Goal: Information Seeking & Learning: Learn about a topic

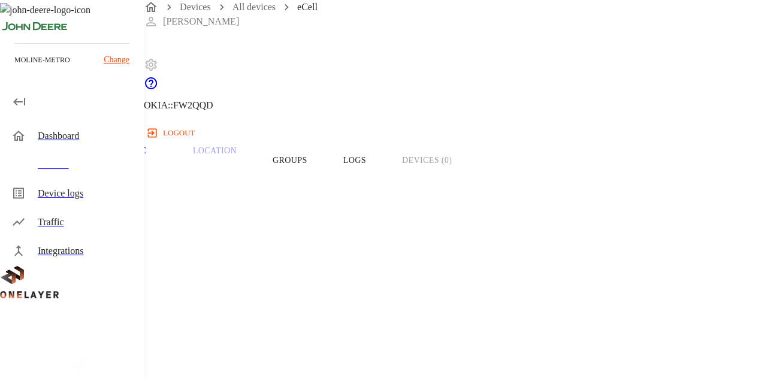
drag, startPoint x: 589, startPoint y: 230, endPoint x: 205, endPoint y: 233, distance: 383.7
click at [210, 222] on p "Device Type:" at bounding box center [341, 215] width 625 height 14
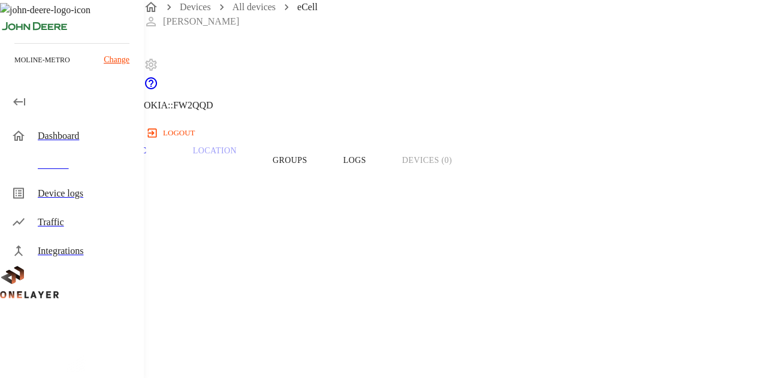
click at [283, 222] on p "Device Type:" at bounding box center [341, 215] width 625 height 14
drag, startPoint x: 206, startPoint y: 227, endPoint x: 272, endPoint y: 226, distance: 66.0
click at [272, 222] on p "Device Type:" at bounding box center [341, 215] width 625 height 14
click at [221, 222] on p "Device Type:" at bounding box center [341, 215] width 625 height 14
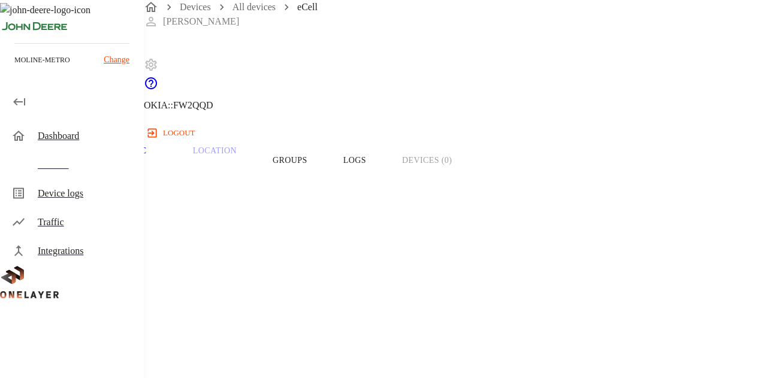
click at [221, 222] on p "Device Type:" at bounding box center [341, 215] width 625 height 14
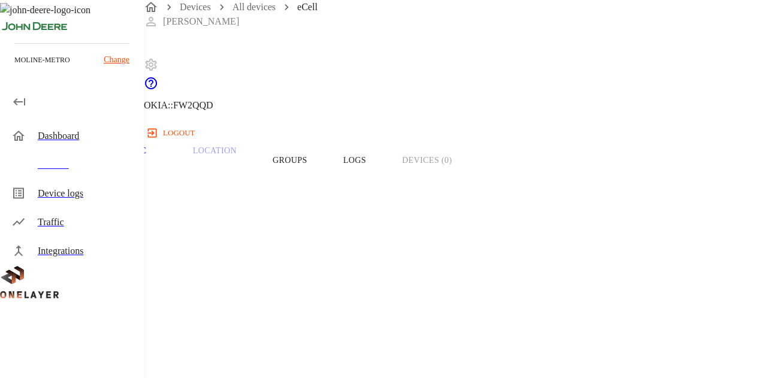
drag, startPoint x: 474, startPoint y: 228, endPoint x: 386, endPoint y: 228, distance: 87.5
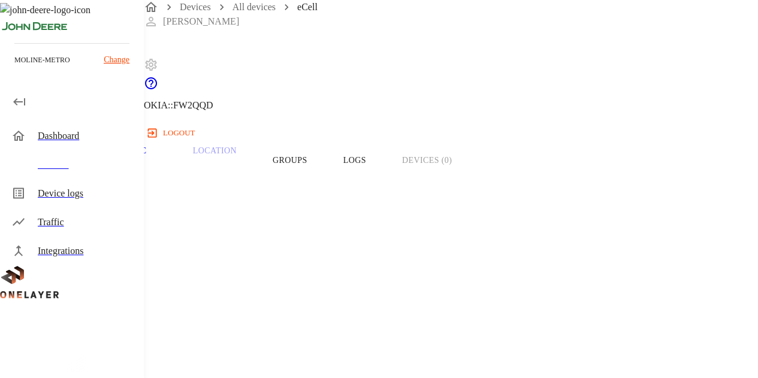
drag, startPoint x: 585, startPoint y: 224, endPoint x: 397, endPoint y: 227, distance: 188.3
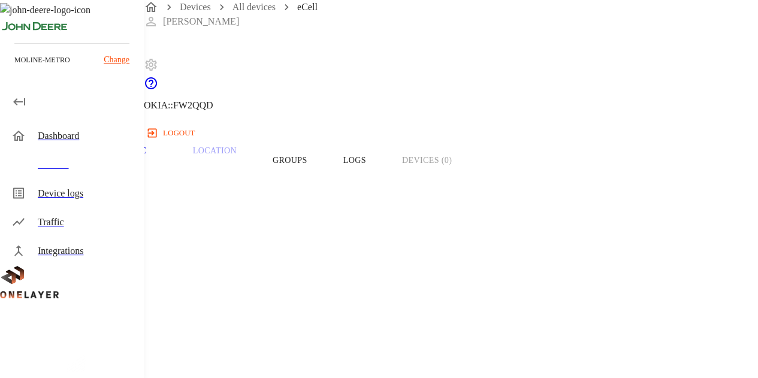
drag, startPoint x: 579, startPoint y: 229, endPoint x: 198, endPoint y: 226, distance: 380.7
click at [221, 222] on p "Device Type:" at bounding box center [341, 215] width 625 height 14
drag, startPoint x: 206, startPoint y: 228, endPoint x: 269, endPoint y: 225, distance: 62.4
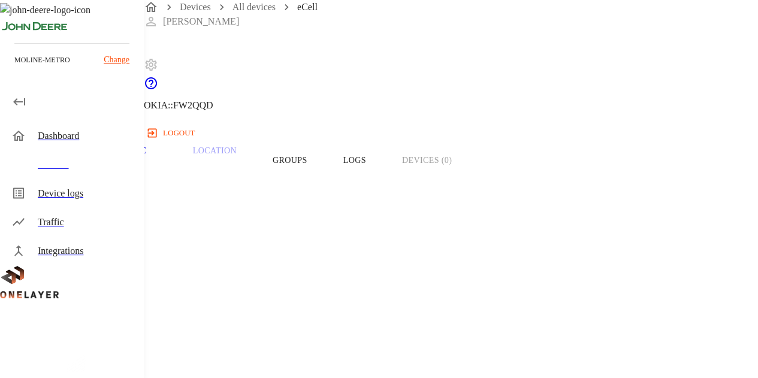
click at [269, 222] on p "Device Type:" at bounding box center [341, 215] width 625 height 14
click at [233, 222] on p "Device Type:" at bounding box center [341, 215] width 625 height 14
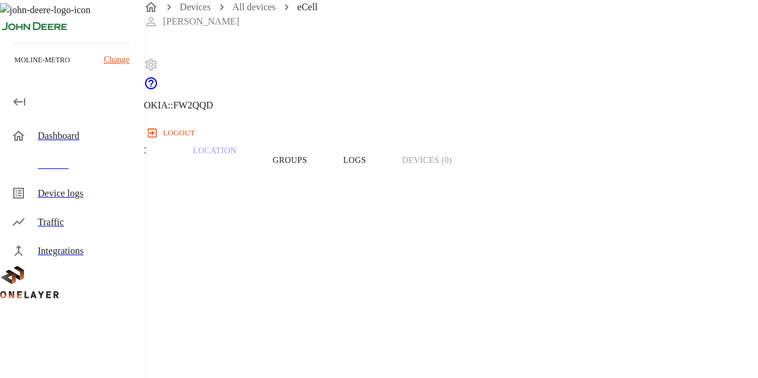
drag, startPoint x: 580, startPoint y: 228, endPoint x: 456, endPoint y: 234, distance: 124.3
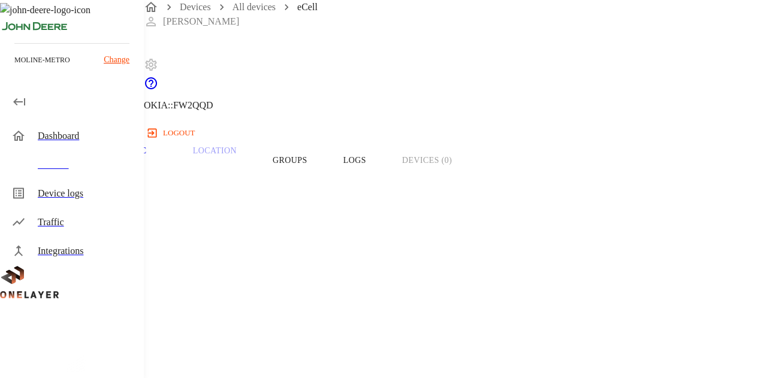
drag, startPoint x: 582, startPoint y: 226, endPoint x: 470, endPoint y: 226, distance: 111.5
drag, startPoint x: 393, startPoint y: 228, endPoint x: 544, endPoint y: 225, distance: 151.7
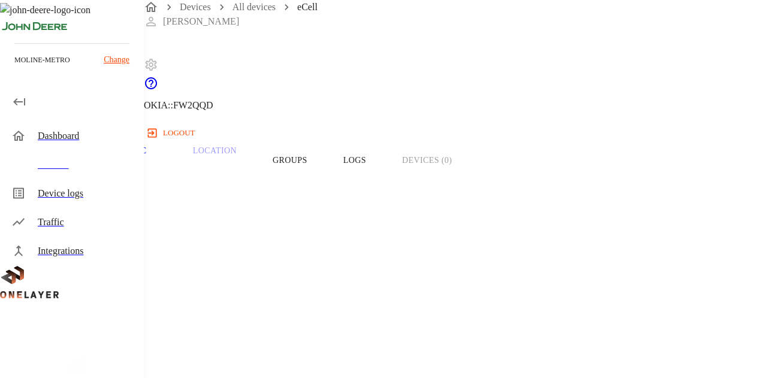
drag, startPoint x: 570, startPoint y: 228, endPoint x: 400, endPoint y: 228, distance: 169.7
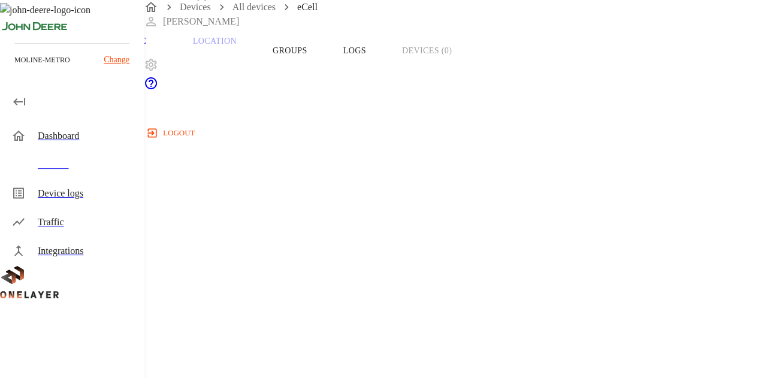
scroll to position [180, 0]
drag, startPoint x: 576, startPoint y: 173, endPoint x: 505, endPoint y: 160, distance: 72.6
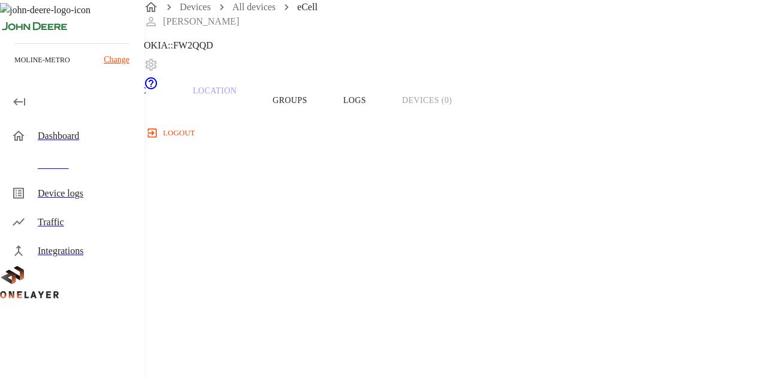
drag, startPoint x: 404, startPoint y: 162, endPoint x: 638, endPoint y: 168, distance: 233.9
drag, startPoint x: 702, startPoint y: 169, endPoint x: 195, endPoint y: 165, distance: 506.6
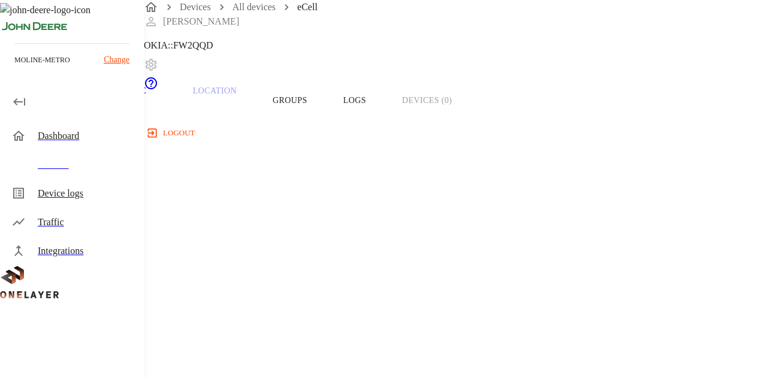
click at [477, 62] on header "eCell NEW [TECHNICAL_ID] #6964b676 Cell #EB211210933::NOKIA::FW2QQD" at bounding box center [341, 1] width 683 height 122
click at [213, 53] on p "Cell #EB211210933::NOKIA::FW2QQD" at bounding box center [133, 45] width 160 height 14
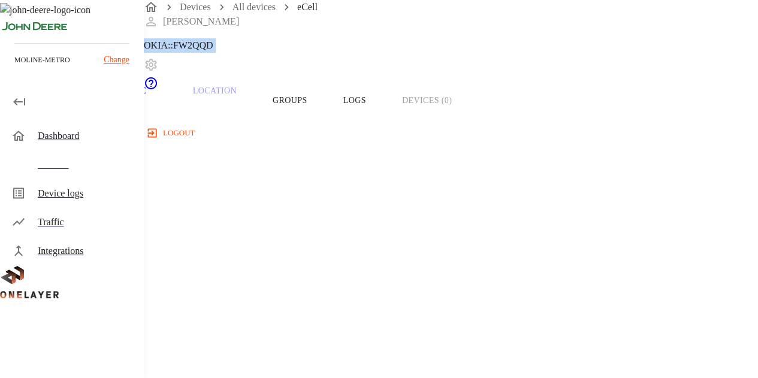
click at [591, 62] on div "eCell NEW [TECHNICAL_ID] #6964b676 Cell #EB211210933::NOKIA::FW2QQD" at bounding box center [341, 1] width 683 height 122
drag, startPoint x: 598, startPoint y: 71, endPoint x: 391, endPoint y: 67, distance: 207.5
click at [391, 62] on div "eCell NEW [TECHNICAL_ID] #6964b676 Cell #EB211210933::NOKIA::FW2QQD" at bounding box center [341, 1] width 683 height 122
click at [648, 58] on div "eCell NEW [TECHNICAL_ID] #6964b676 Cell #EB211210933::NOKIA::FW2QQD" at bounding box center [341, 1] width 683 height 122
